Goal: Transaction & Acquisition: Purchase product/service

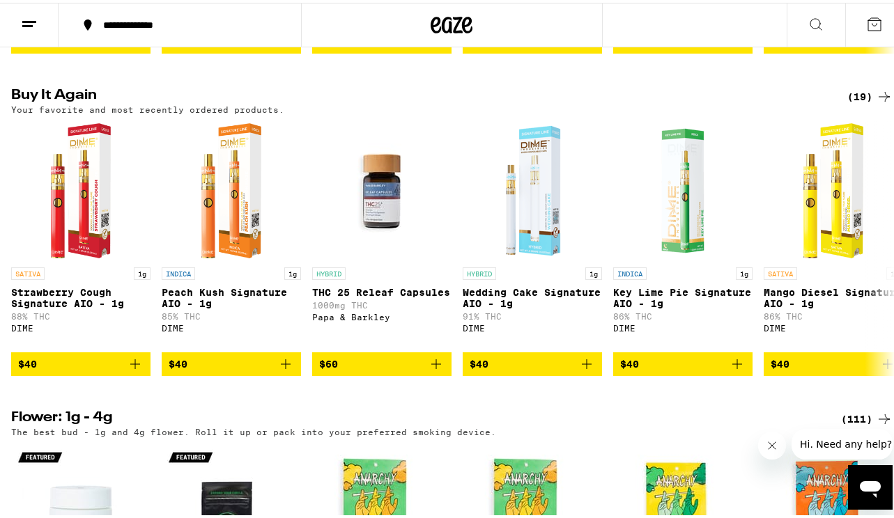
scroll to position [1402, 0]
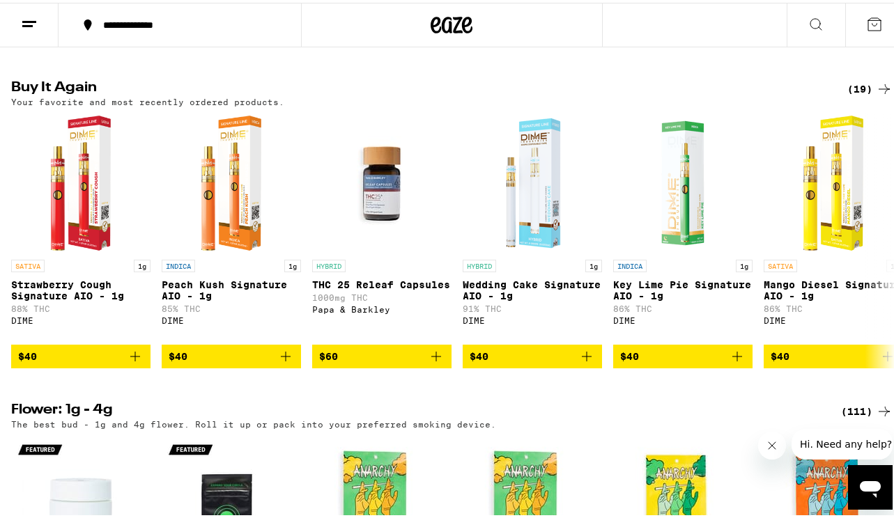
click at [611, 173] on div "SATIVA 1g Strawberry Cough Signature AIO - 1g 88% THC DIME $40 INDICA 1g Peach …" at bounding box center [451, 238] width 903 height 255
